Goal: Navigation & Orientation: Understand site structure

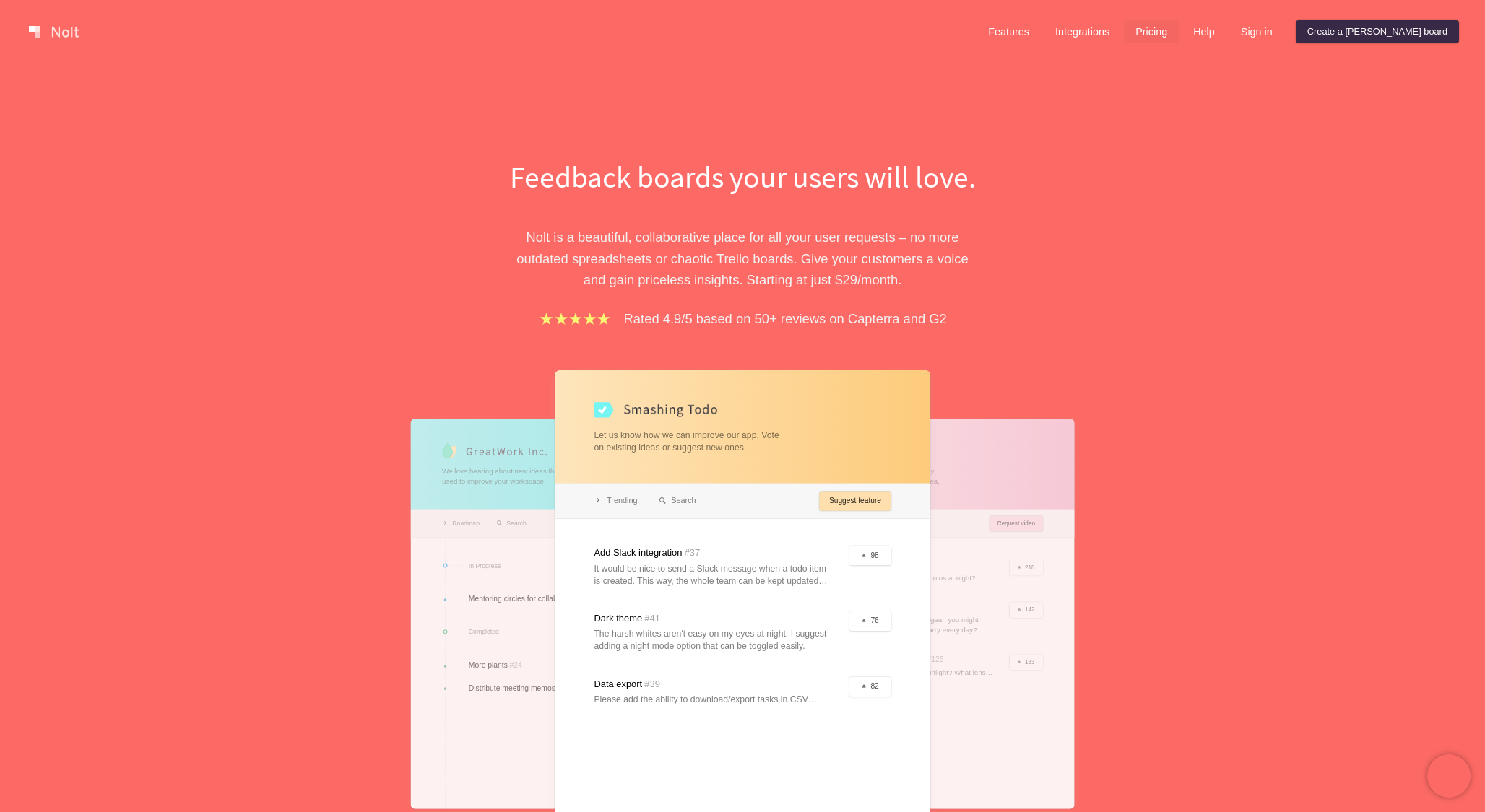
click at [1178, 33] on link "Pricing" at bounding box center [1151, 31] width 55 height 23
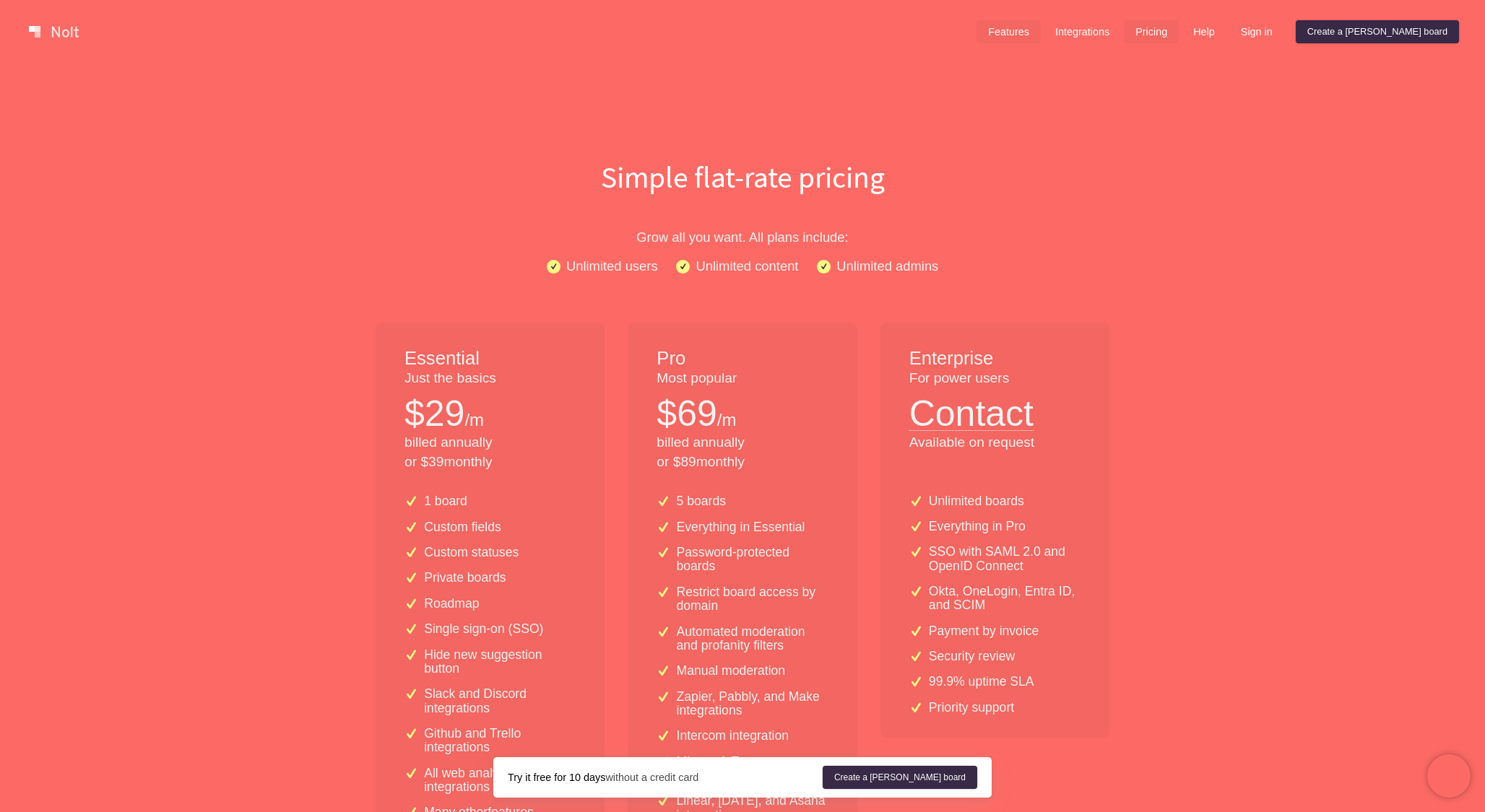
click at [1041, 29] on link "Features" at bounding box center [1008, 31] width 64 height 23
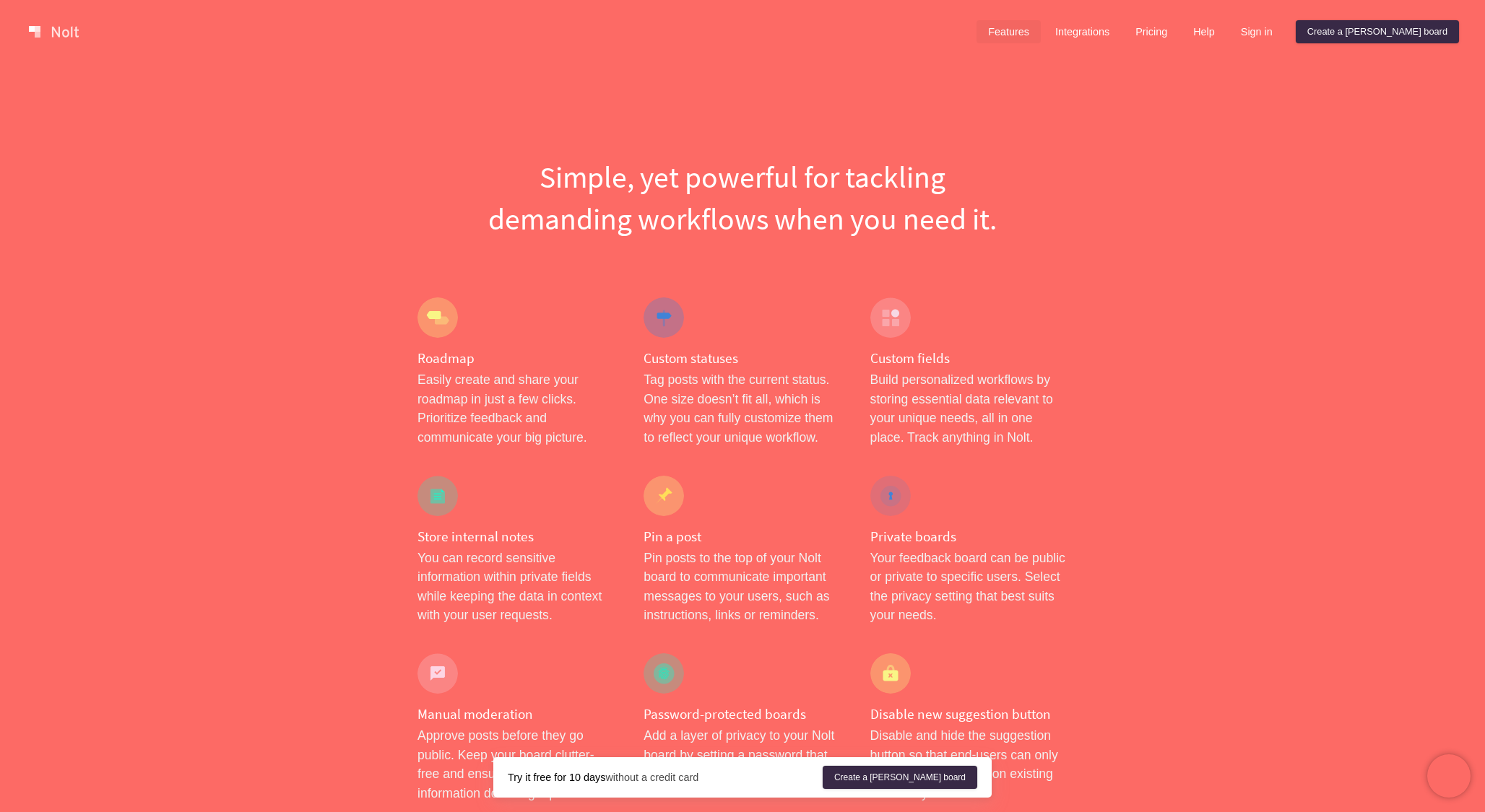
click at [52, 33] on link at bounding box center [54, 31] width 61 height 23
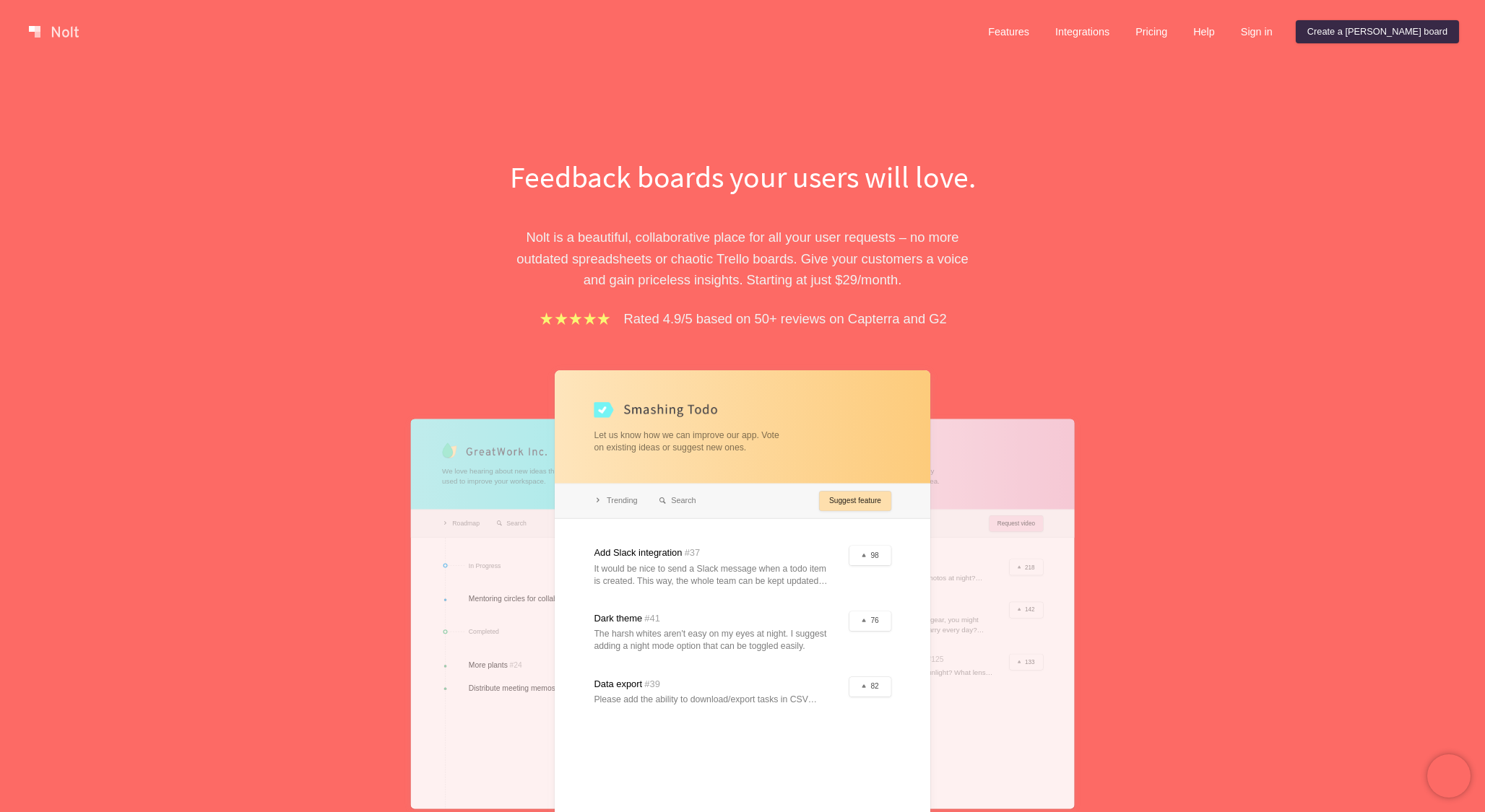
click at [1216, 17] on div "Features Integrations Pricing Help Sign in Create a [PERSON_NAME] board Menu" at bounding box center [742, 31] width 1485 height 63
click at [1178, 25] on link "Pricing" at bounding box center [1151, 31] width 55 height 23
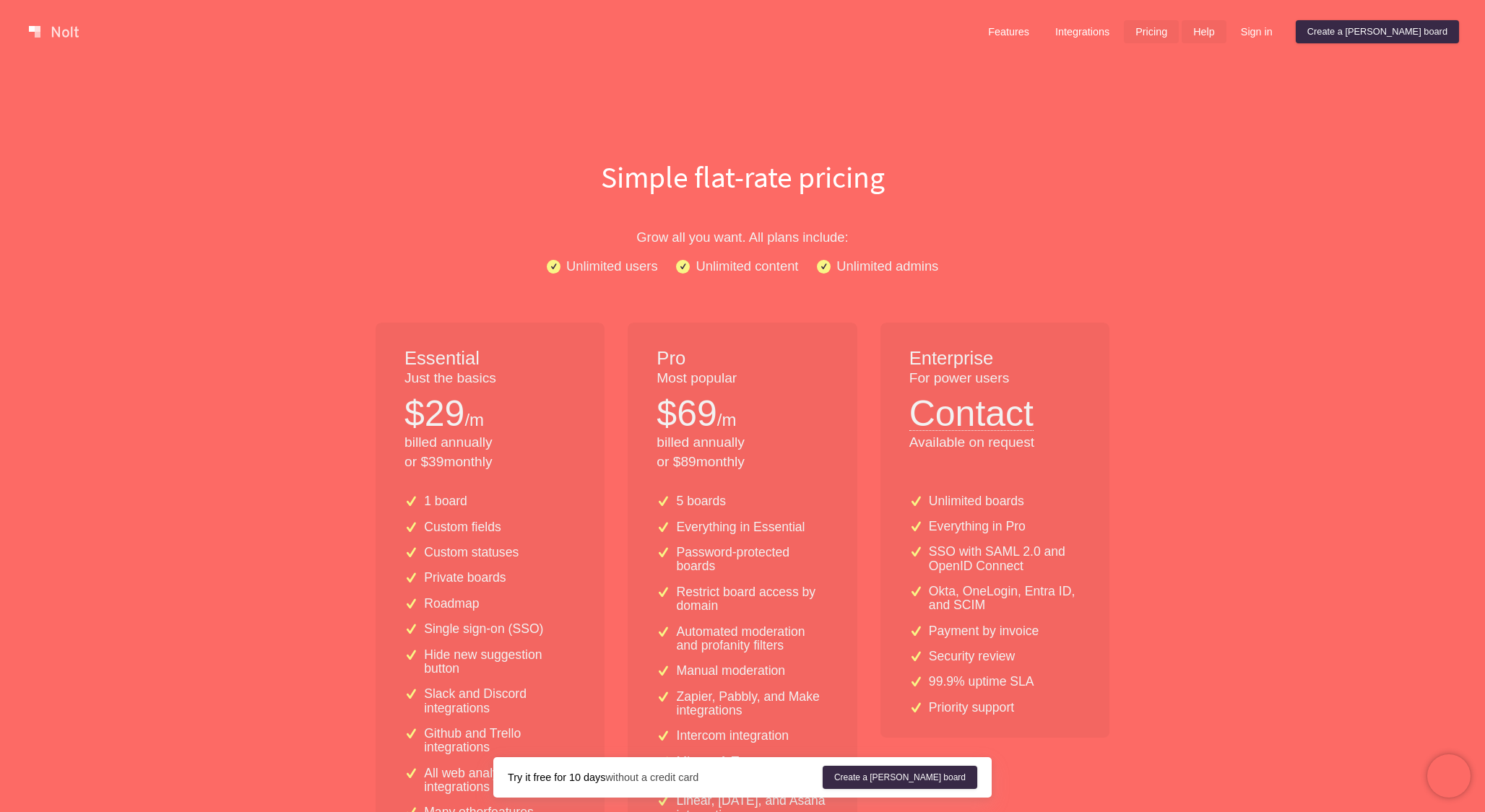
click at [1227, 25] on link "Help" at bounding box center [1204, 31] width 45 height 23
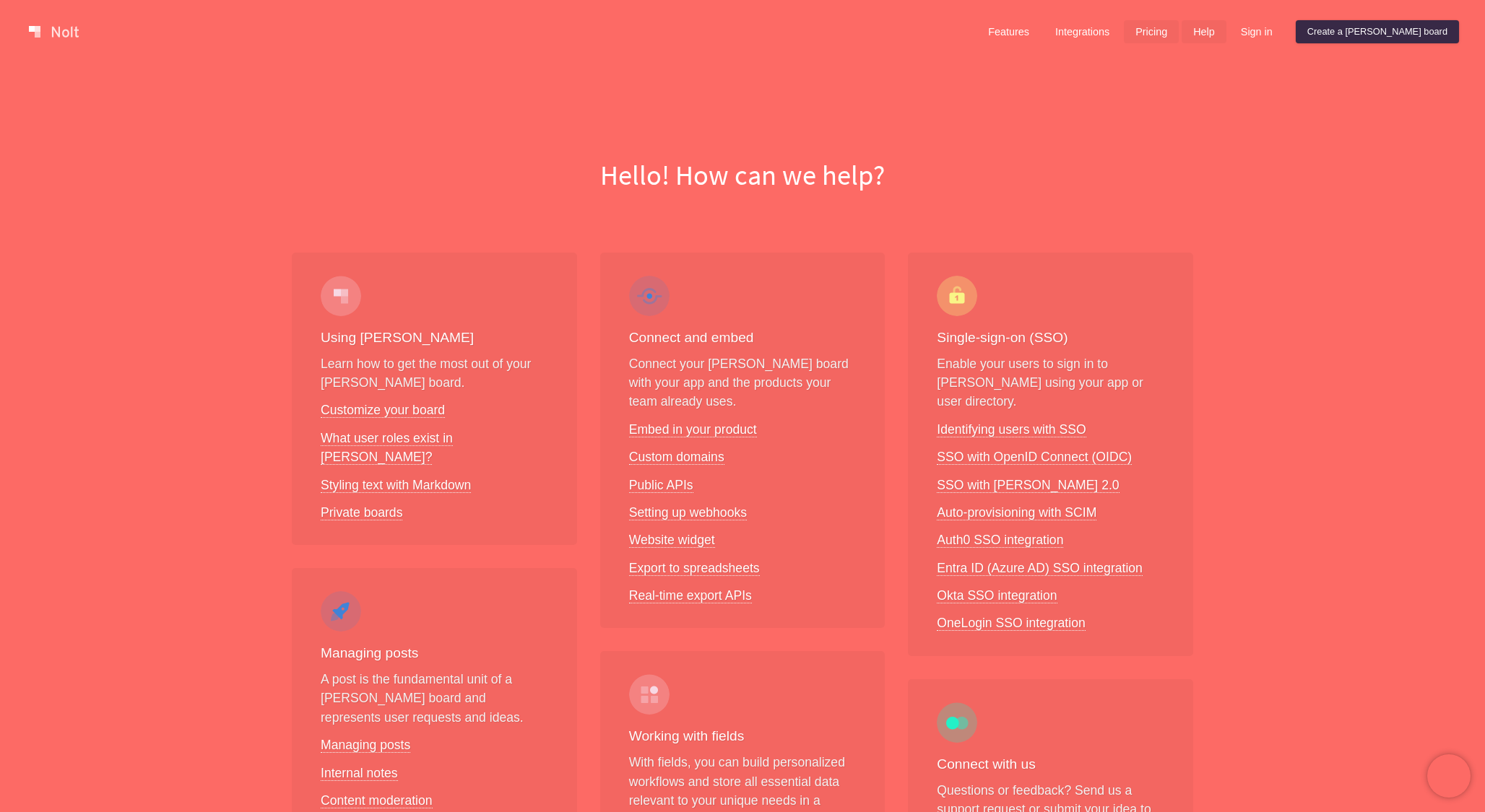
click at [1178, 32] on link "Pricing" at bounding box center [1151, 31] width 55 height 23
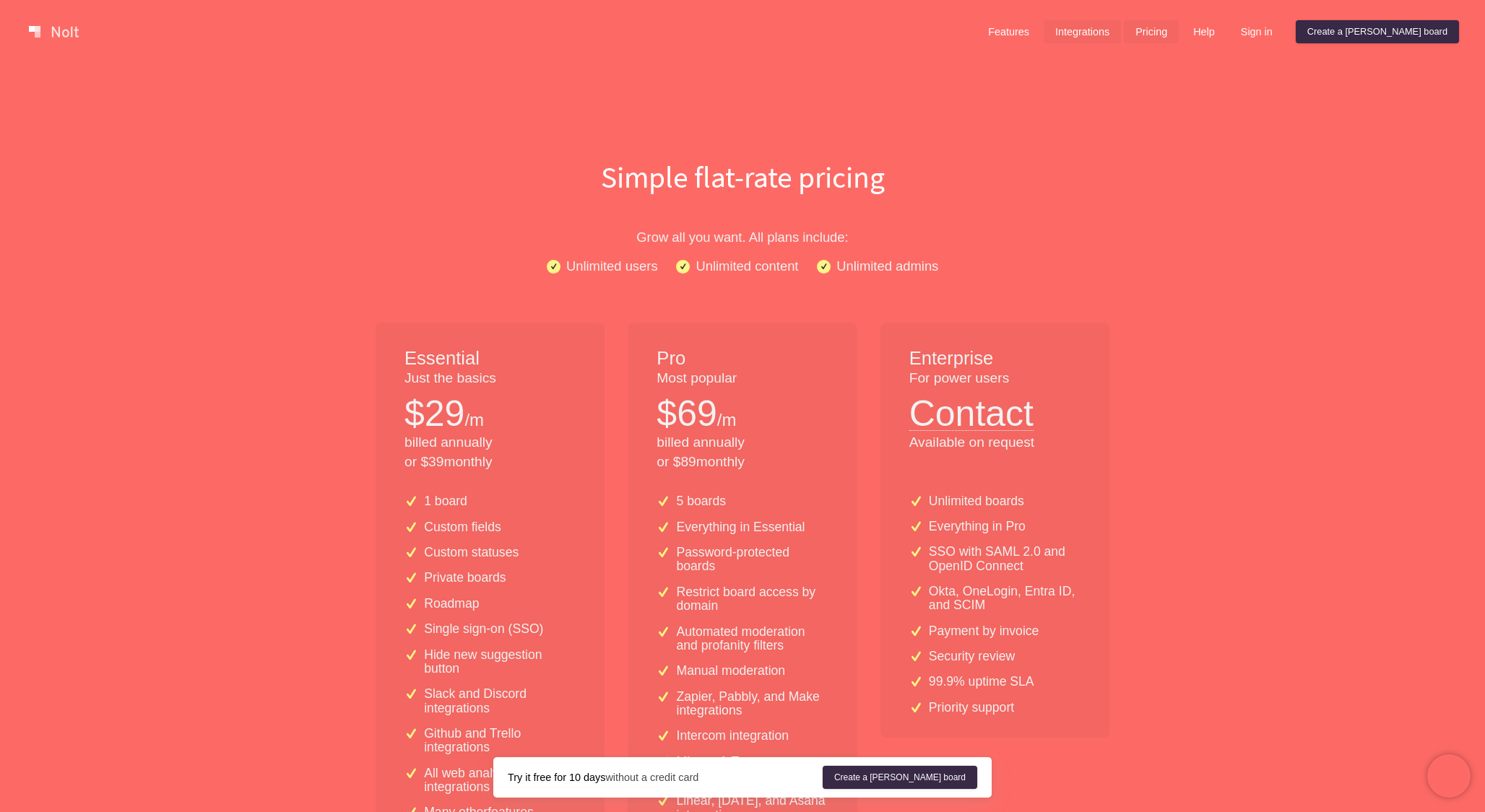
click at [1121, 32] on link "Integrations" at bounding box center [1082, 31] width 77 height 23
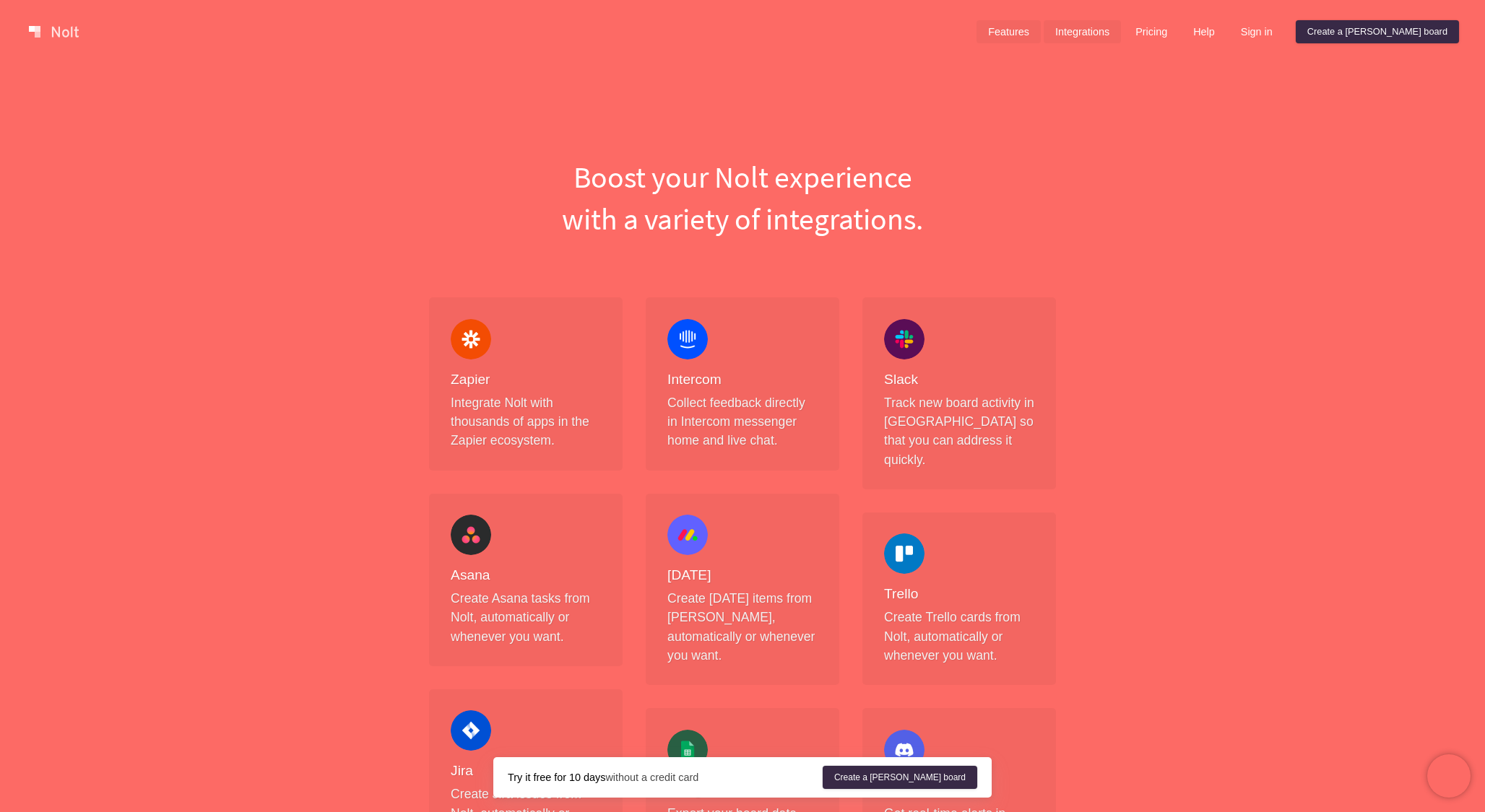
click at [1039, 39] on link "Features" at bounding box center [1008, 31] width 64 height 23
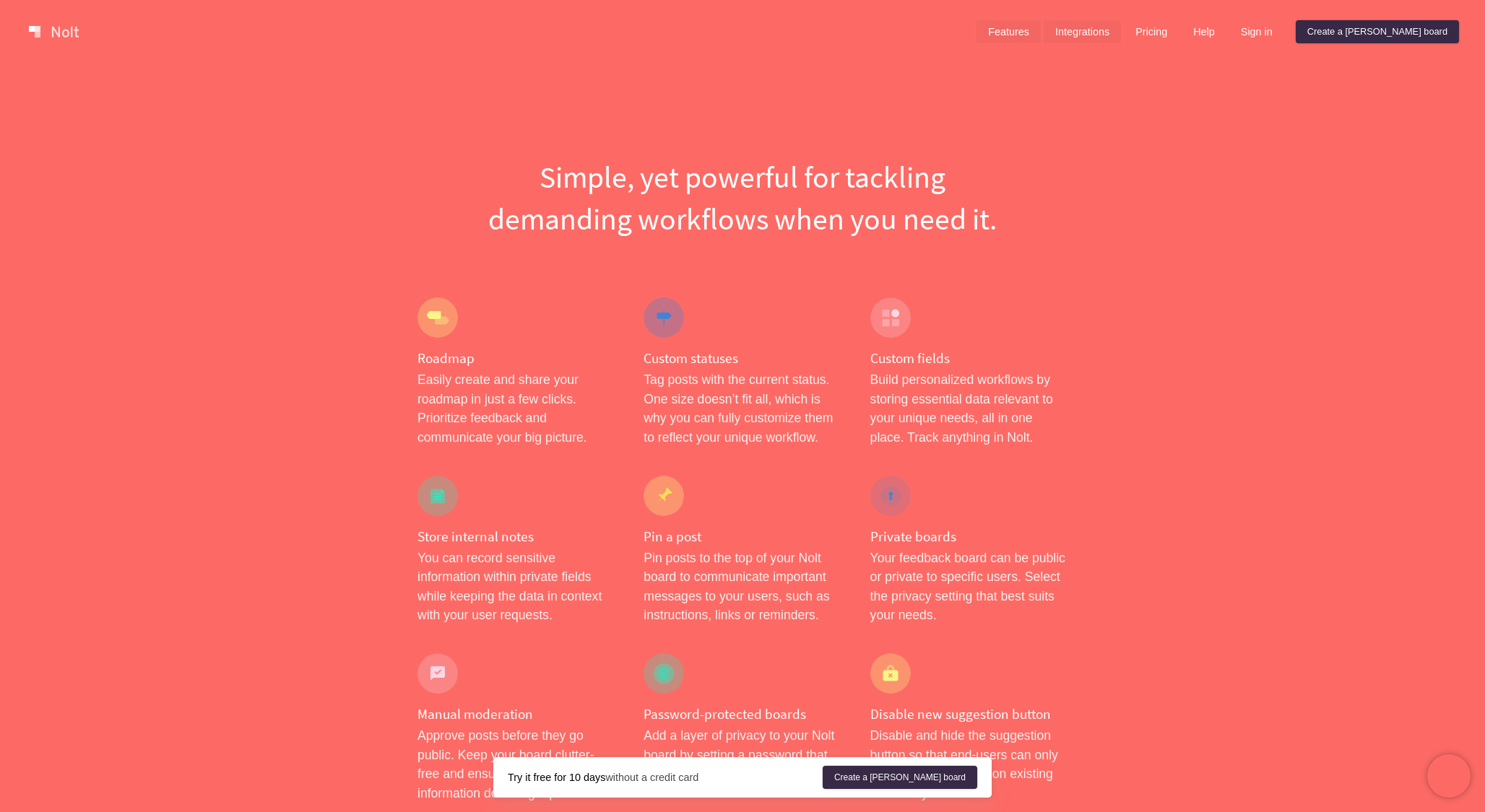
click at [1114, 39] on link "Integrations" at bounding box center [1082, 31] width 77 height 23
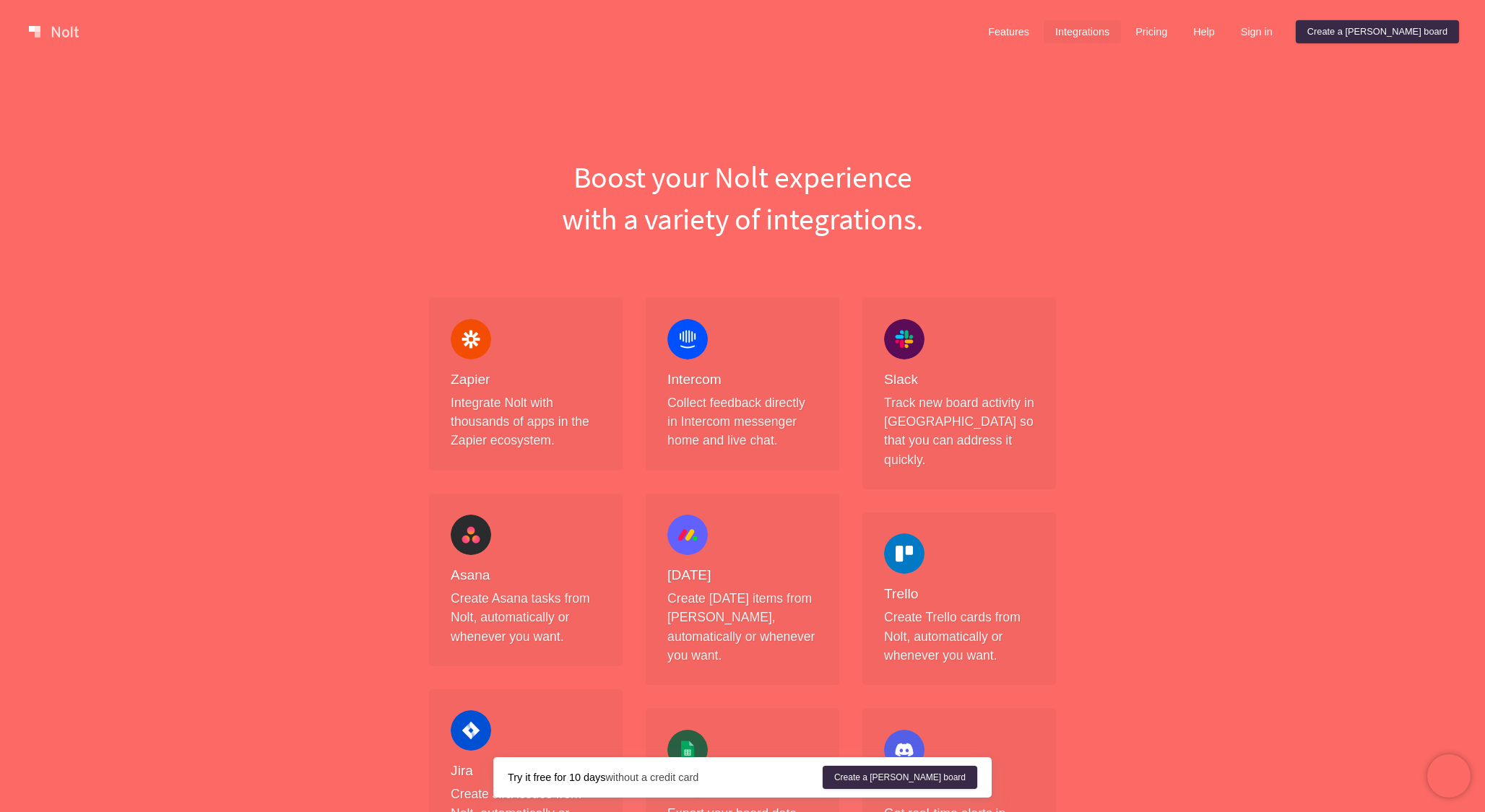
click at [75, 34] on link at bounding box center [54, 31] width 61 height 23
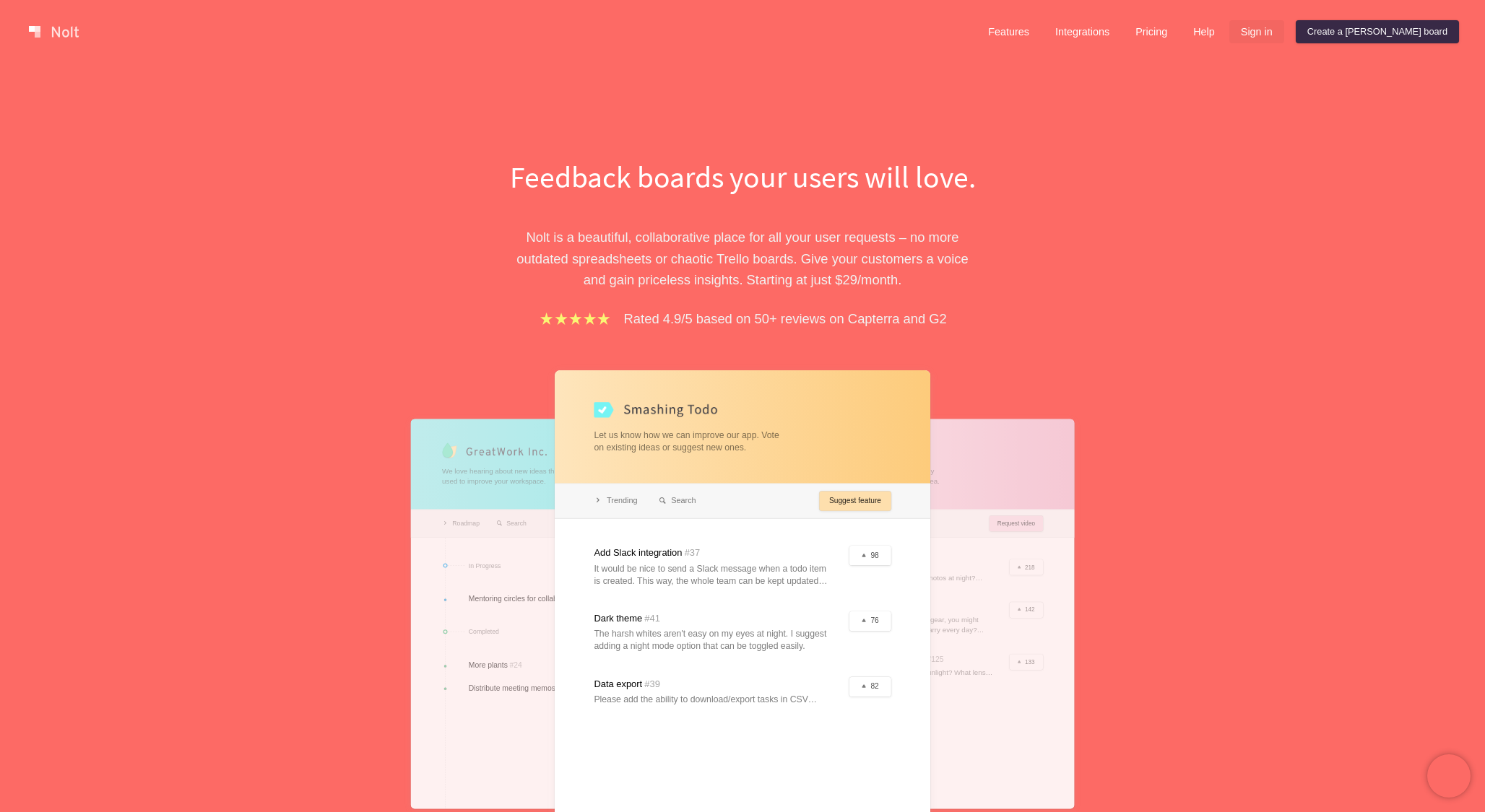
click at [1284, 32] on link "Sign in" at bounding box center [1256, 31] width 55 height 23
